Goal: Task Accomplishment & Management: Complete application form

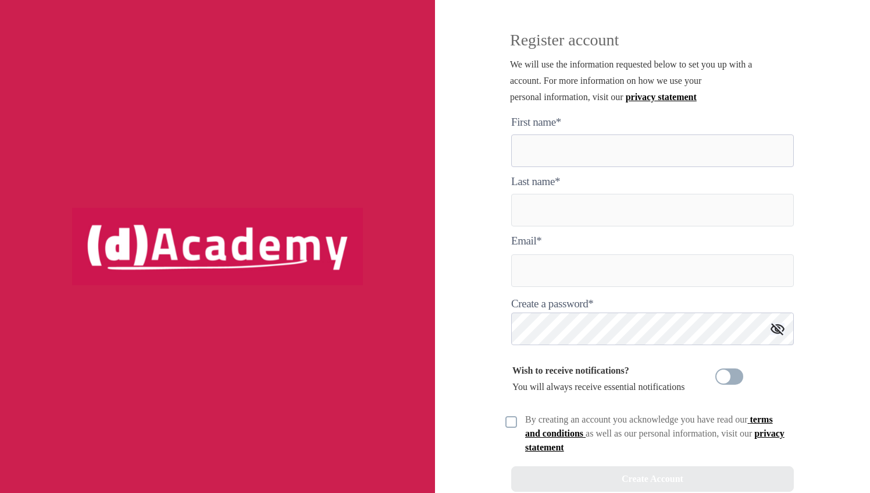
click at [538, 138] on here "text" at bounding box center [652, 150] width 283 height 33
type here "******"
click at [524, 204] on input "text" at bounding box center [652, 210] width 283 height 33
type input "**********"
click at [526, 271] on input "text" at bounding box center [652, 270] width 283 height 33
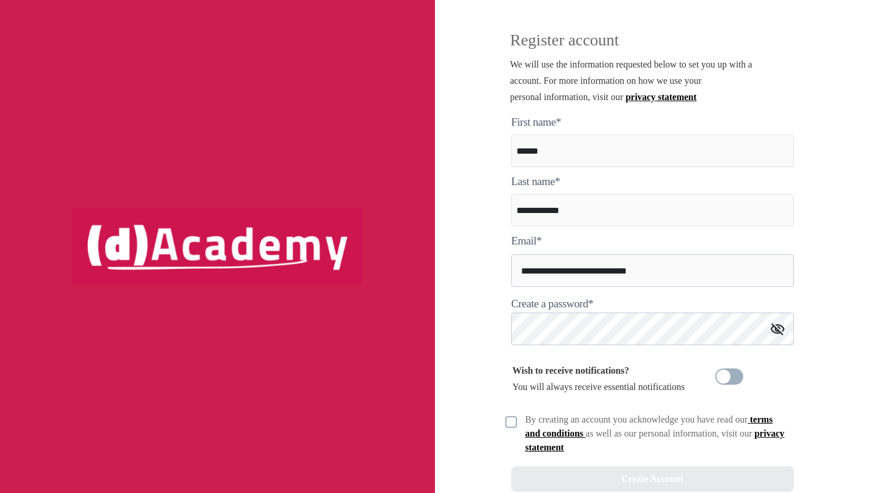
type input "**********"
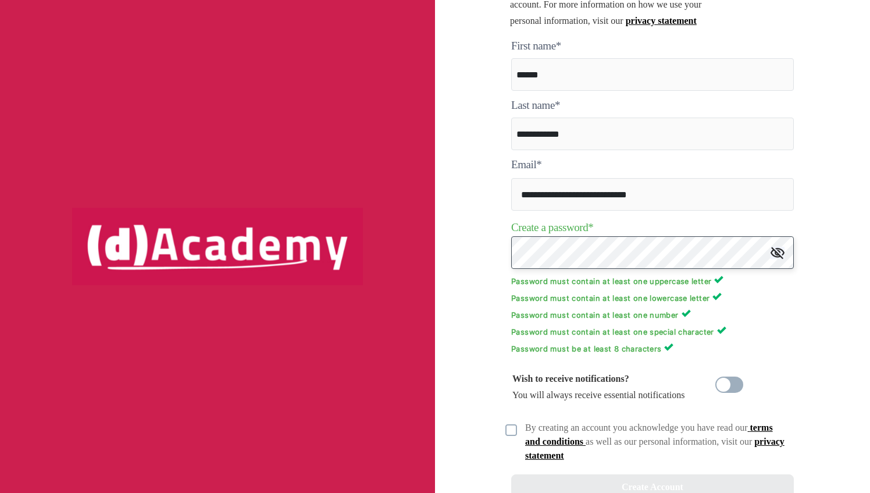
scroll to position [121, 0]
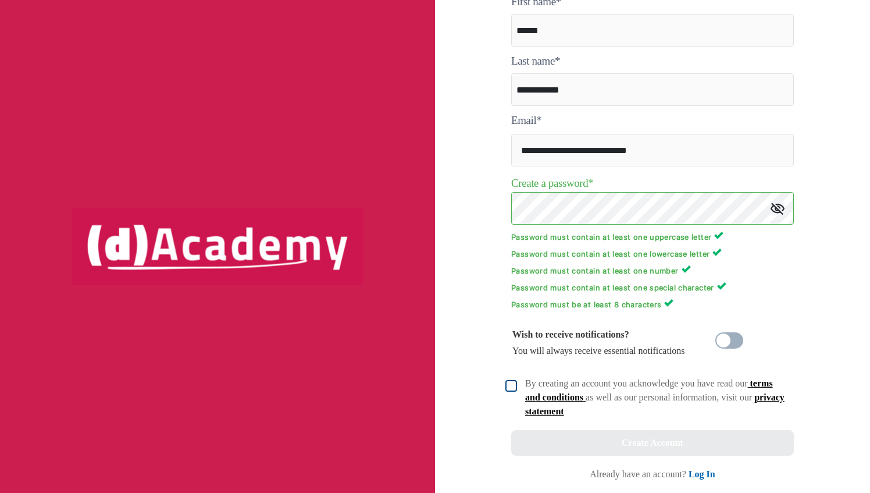
click at [514, 385] on img at bounding box center [512, 386] width 12 height 12
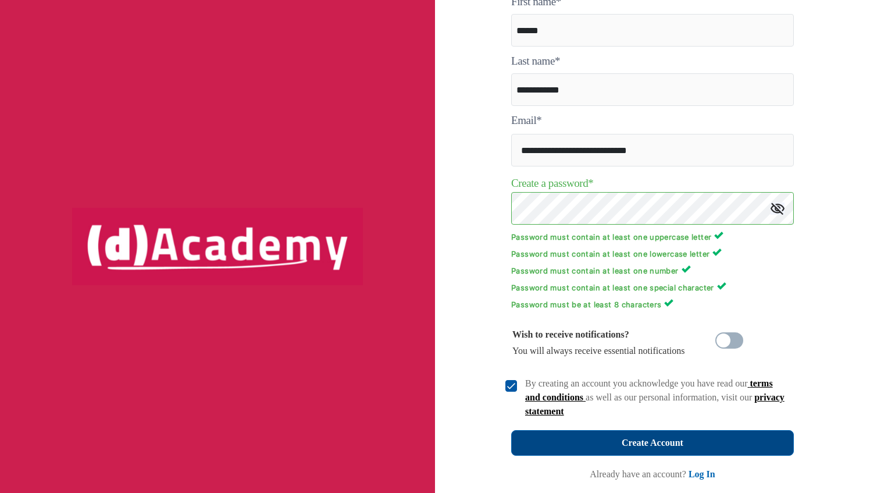
click at [642, 445] on div "Create Account" at bounding box center [653, 443] width 62 height 16
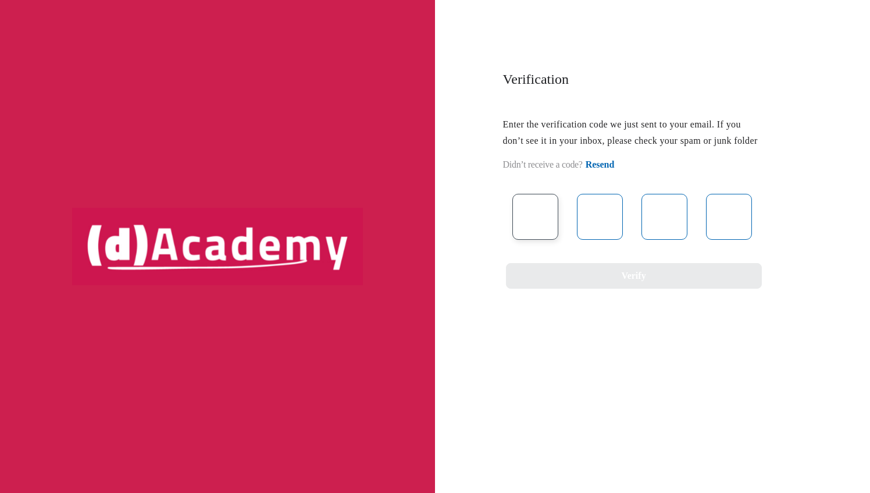
click at [546, 229] on input "text" at bounding box center [536, 217] width 46 height 46
type input "*"
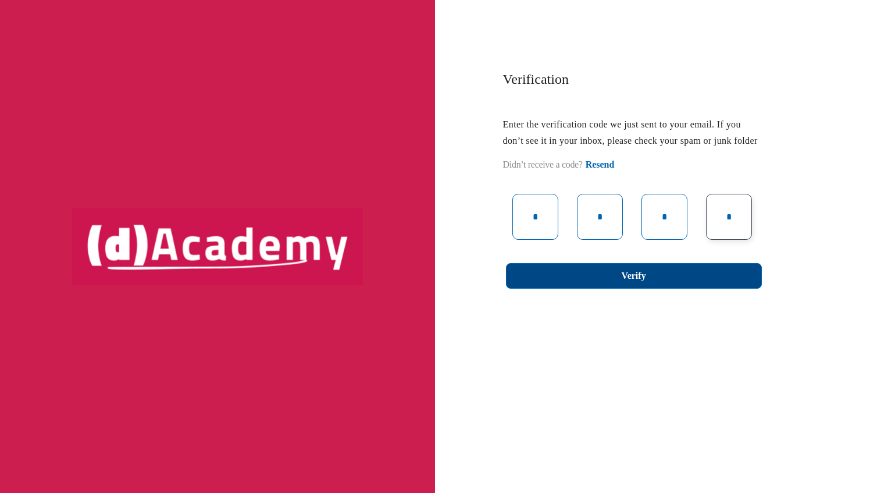
type input "*"
click at [637, 284] on div "Verify" at bounding box center [634, 276] width 24 height 16
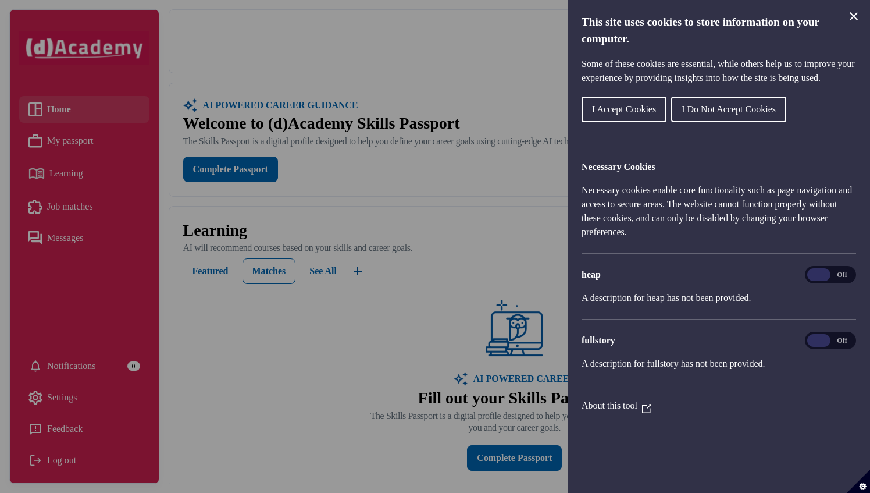
click at [854, 16] on icon "Close Cookie Control" at bounding box center [854, 16] width 8 height 8
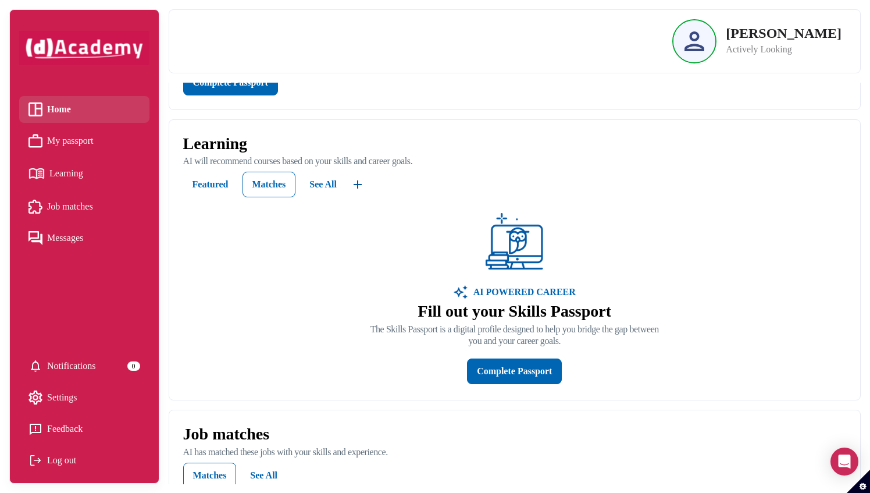
scroll to position [87, 0]
click at [507, 379] on div "Complete Passport" at bounding box center [514, 370] width 75 height 16
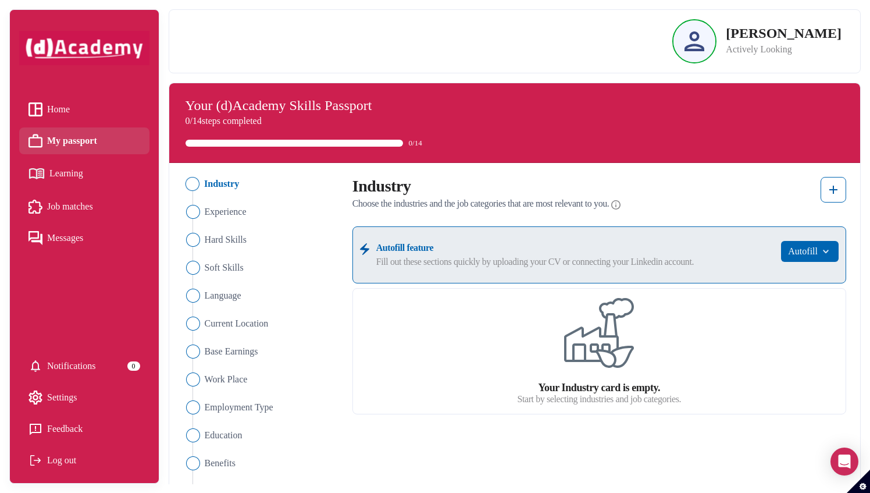
click at [59, 107] on span "Home" at bounding box center [58, 109] width 23 height 17
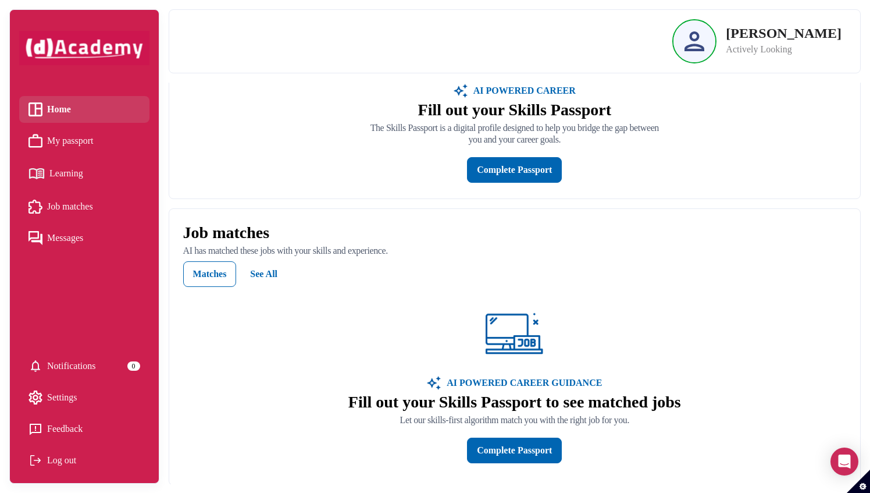
scroll to position [285, 0]
click at [65, 176] on span "Learning" at bounding box center [66, 173] width 34 height 17
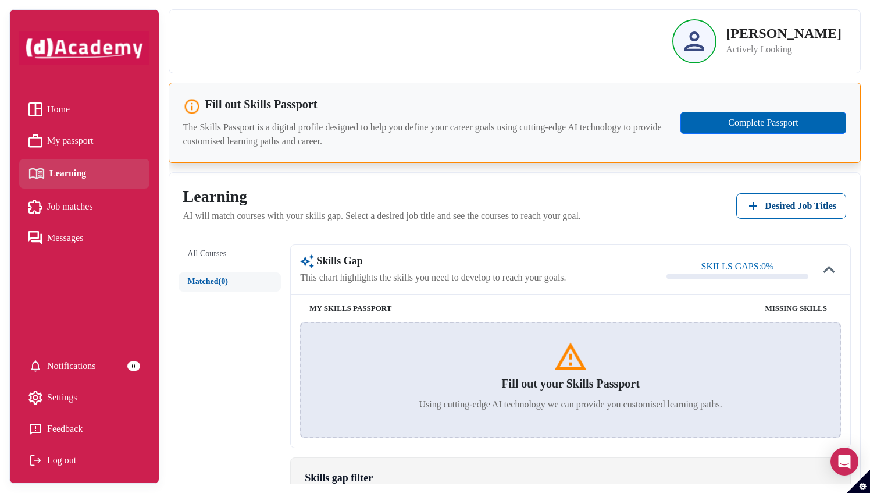
click at [63, 172] on span "Learning" at bounding box center [67, 173] width 37 height 17
click at [58, 229] on span "Messages" at bounding box center [65, 237] width 36 height 17
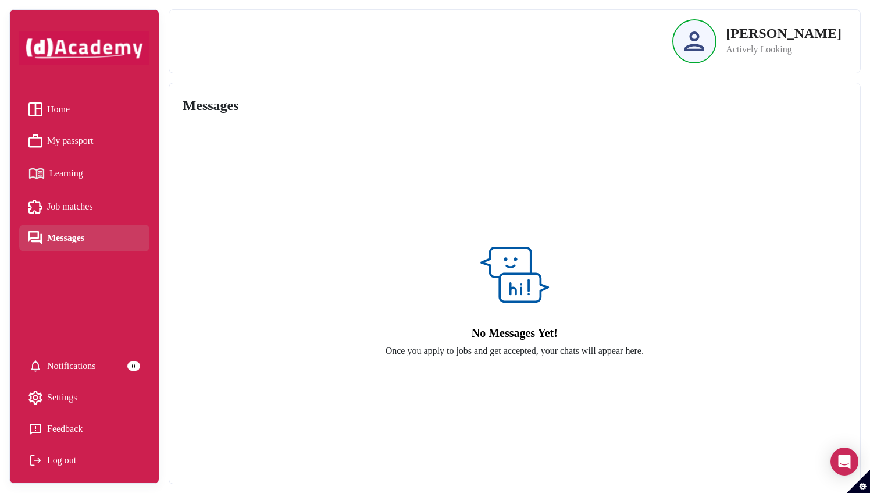
click at [63, 365] on span "Notifications" at bounding box center [71, 365] width 49 height 17
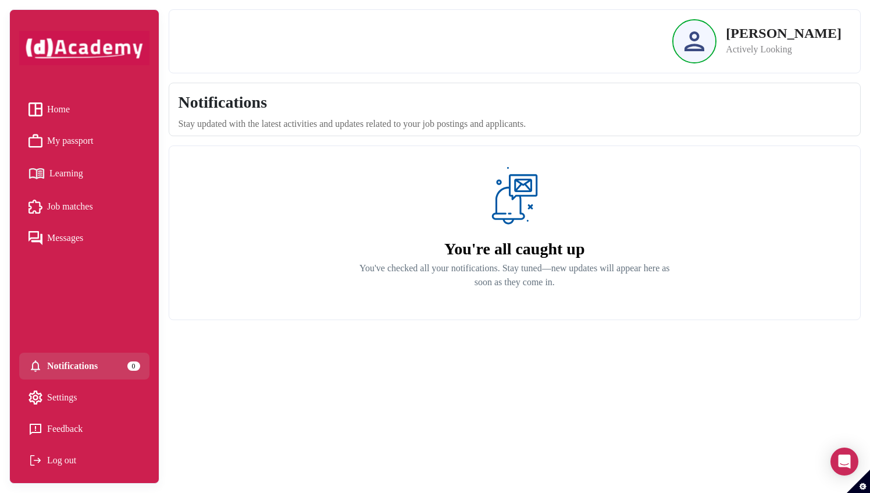
click at [55, 401] on span "Settings" at bounding box center [62, 397] width 30 height 17
